Goal: Find specific page/section: Find specific page/section

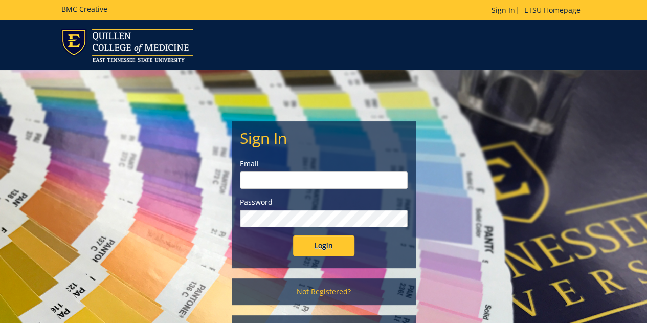
type input "[EMAIL_ADDRESS][DOMAIN_NAME]"
click at [323, 242] on input "Login" at bounding box center [323, 245] width 61 height 20
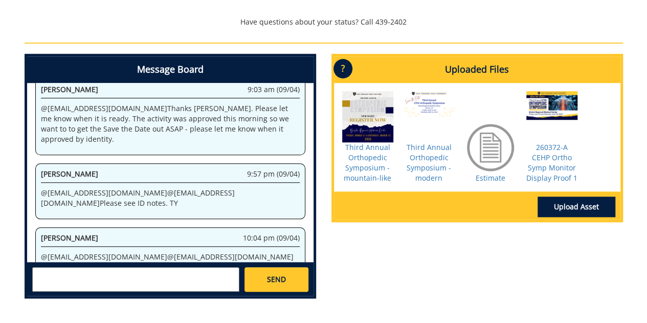
scroll to position [395, 0]
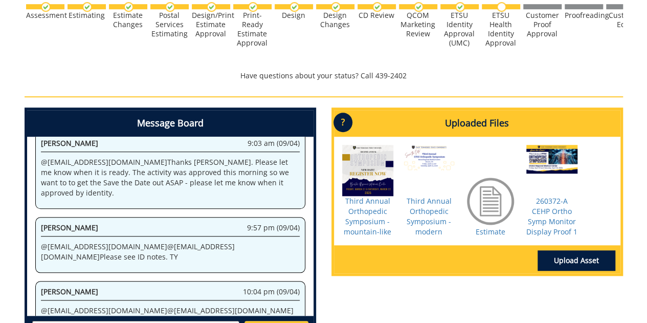
scroll to position [340, 0]
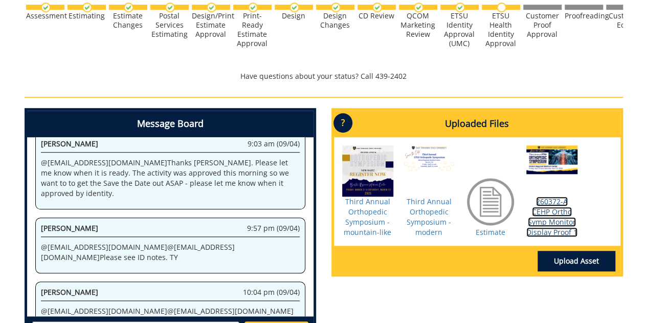
click at [553, 225] on link "260372-A CEHP Ortho Symp Monitor Display Proof 1" at bounding box center [551, 216] width 51 height 40
